Goal: Information Seeking & Learning: Find specific fact

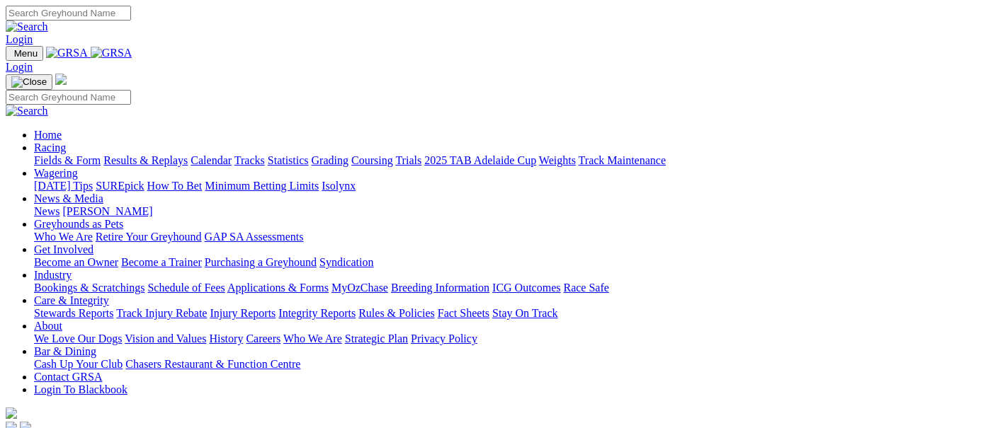
click at [33, 33] on link "Login" at bounding box center [19, 39] width 27 height 12
type input "scorp2@bigpond.com"
click at [131, 15] on input "Search" at bounding box center [68, 13] width 125 height 15
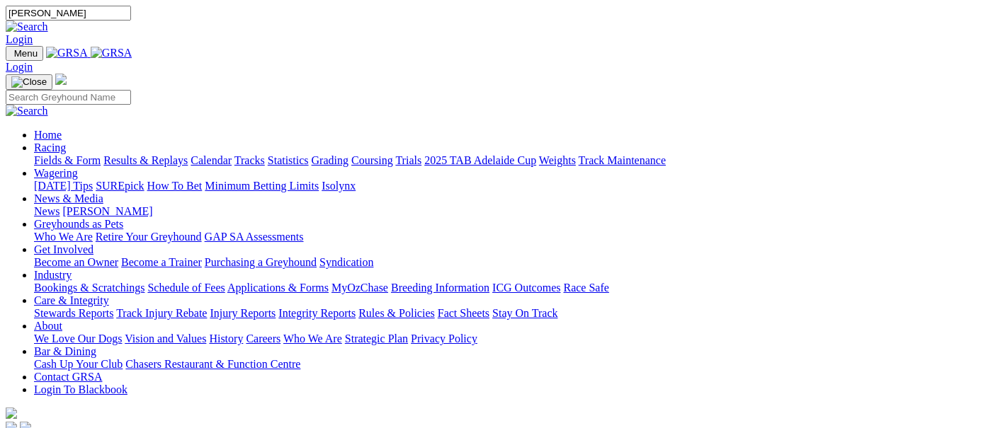
type input "Lauren harris"
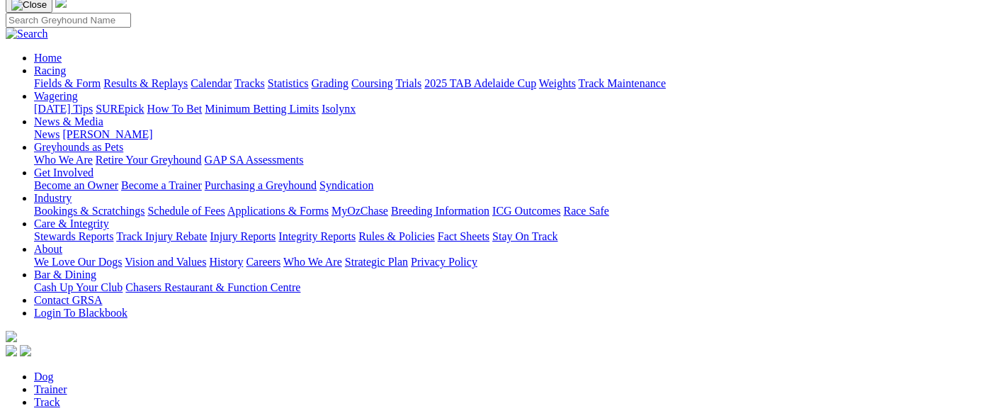
scroll to position [110, 0]
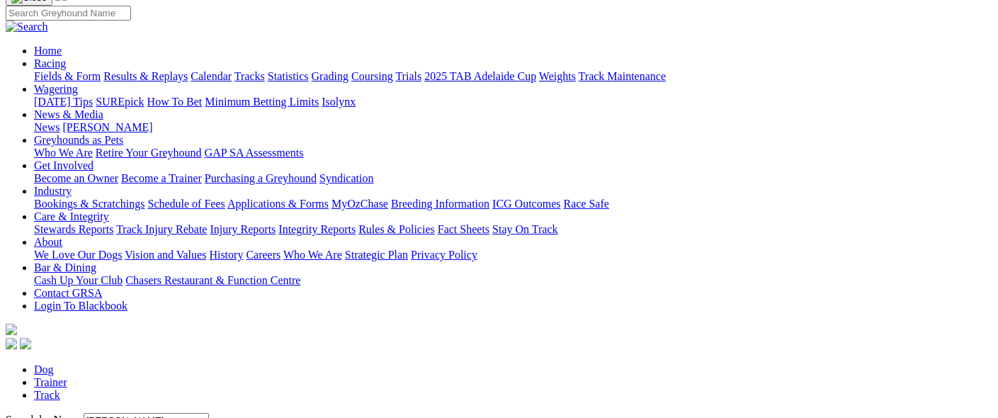
click at [67, 376] on link "Trainer" at bounding box center [50, 382] width 33 height 12
type input "Lauren Harris"
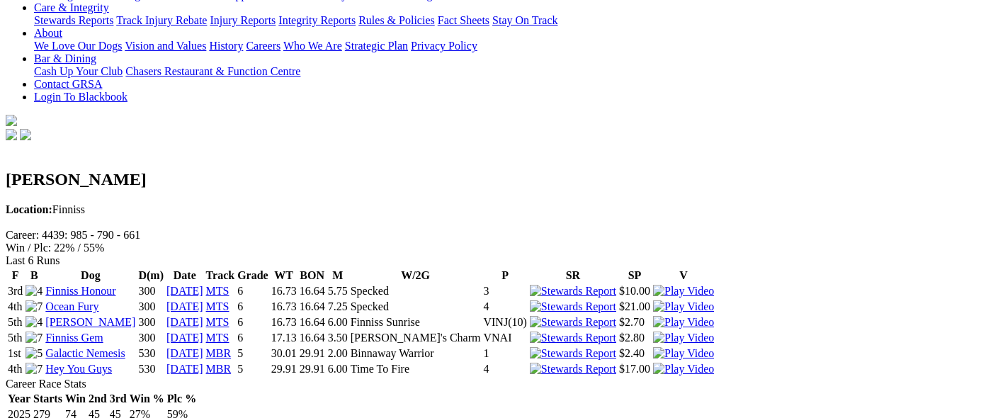
scroll to position [315, 0]
